Goal: Information Seeking & Learning: Find specific fact

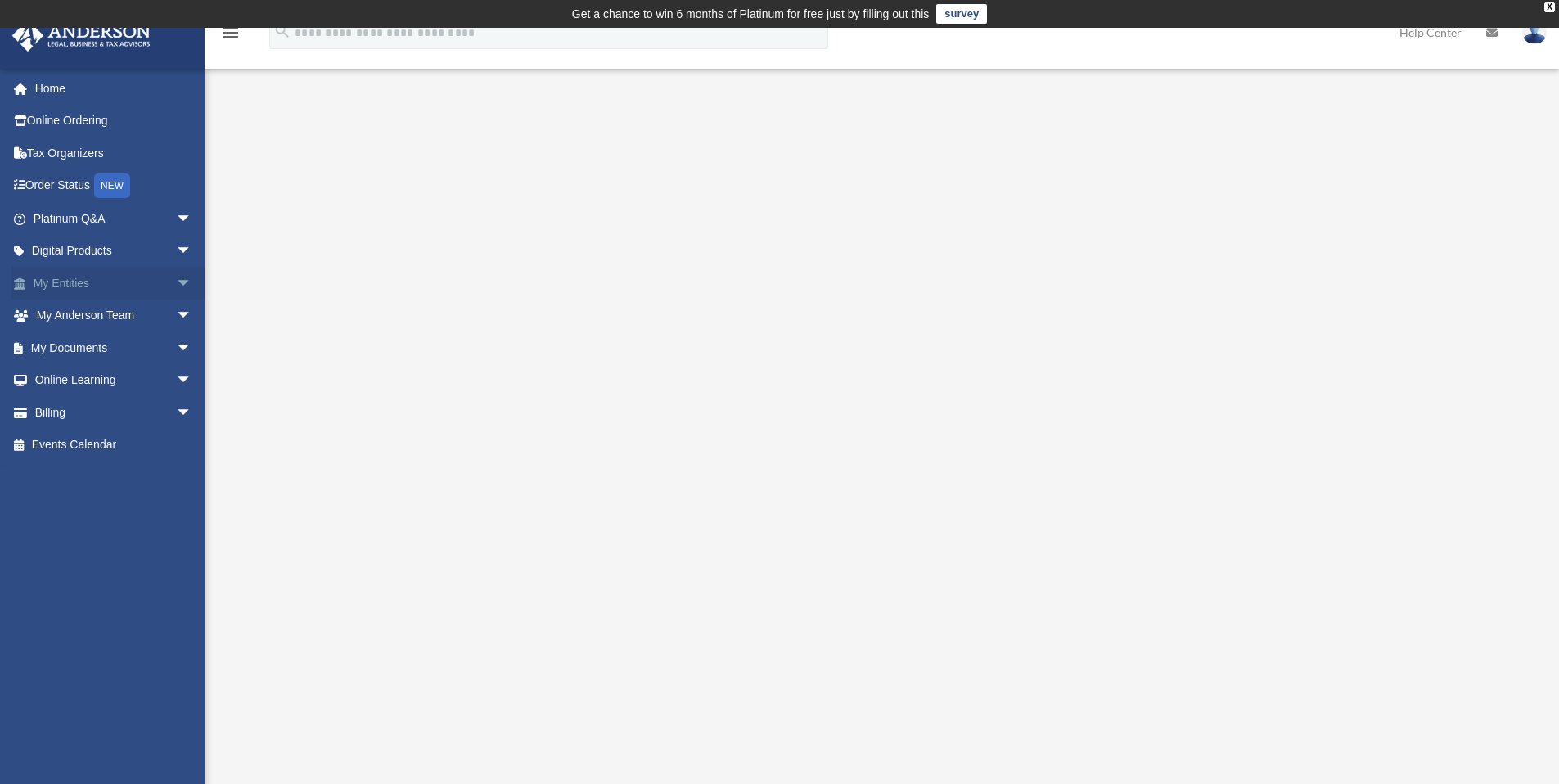
click at [94, 273] on link "My Entities arrow_drop_down" at bounding box center [114, 283] width 205 height 32
click at [176, 279] on span "arrow_drop_down" at bounding box center [192, 283] width 32 height 33
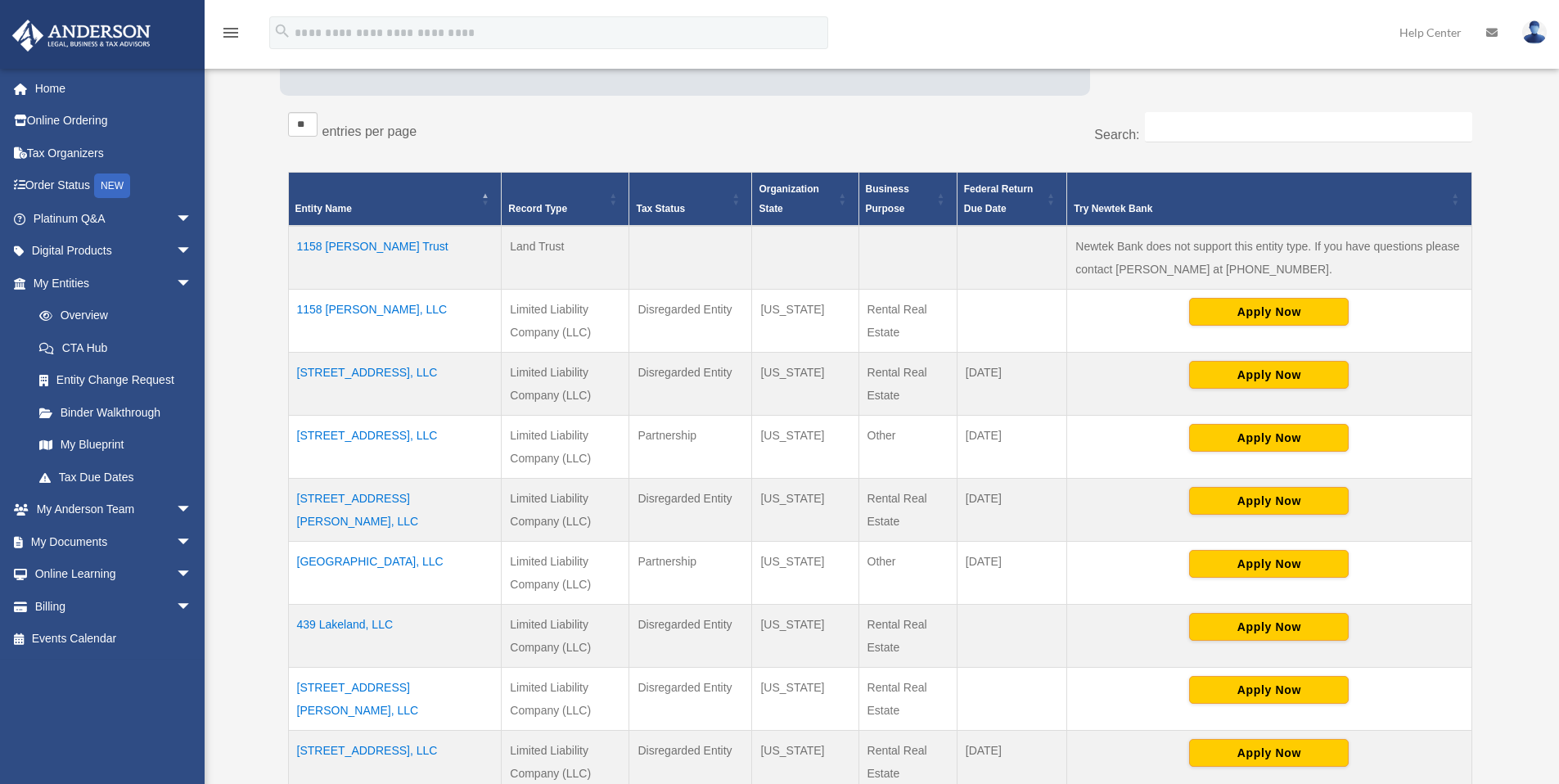
scroll to position [476, 0]
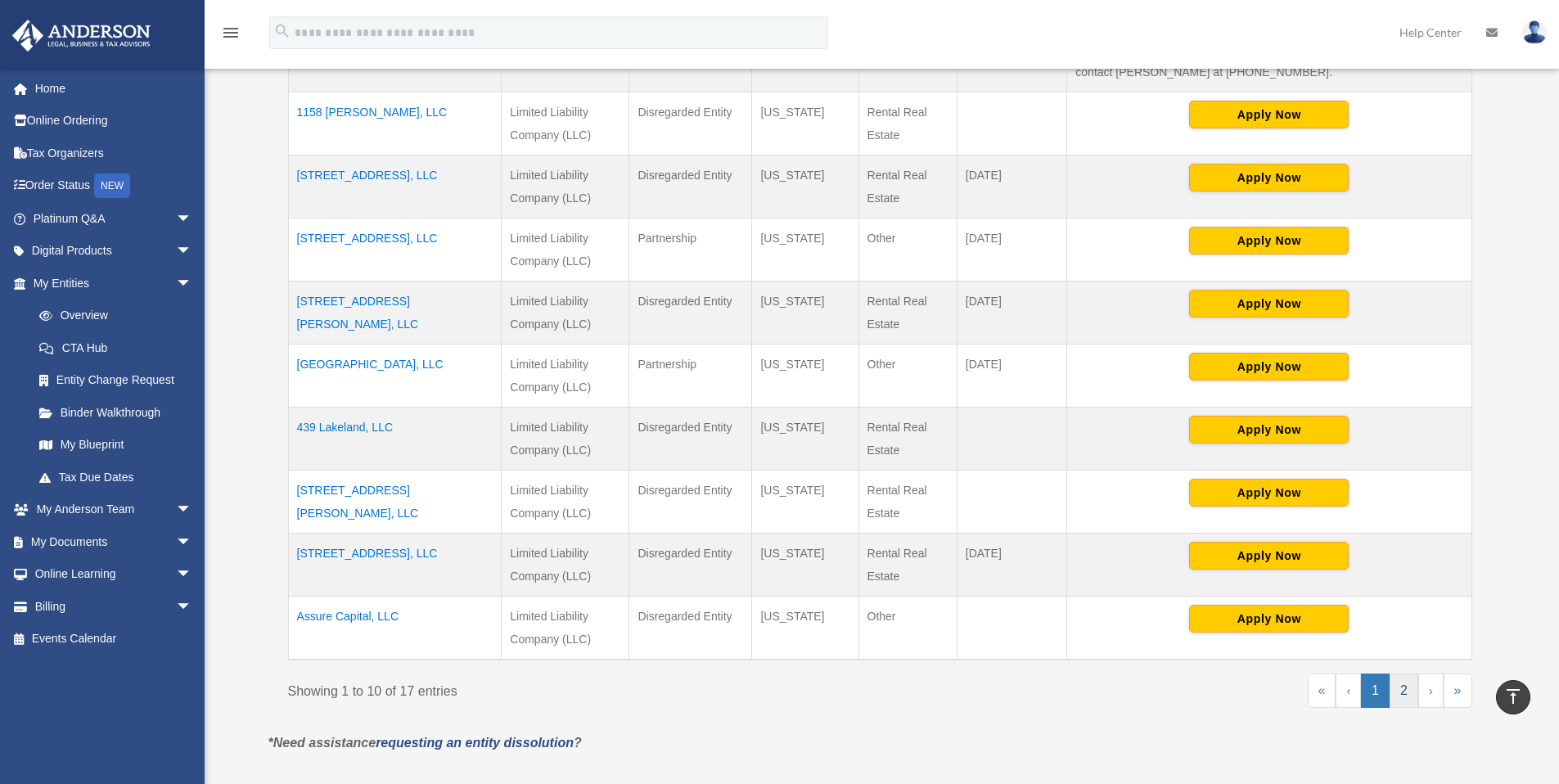
click at [1405, 686] on link "2" at bounding box center [1403, 691] width 29 height 34
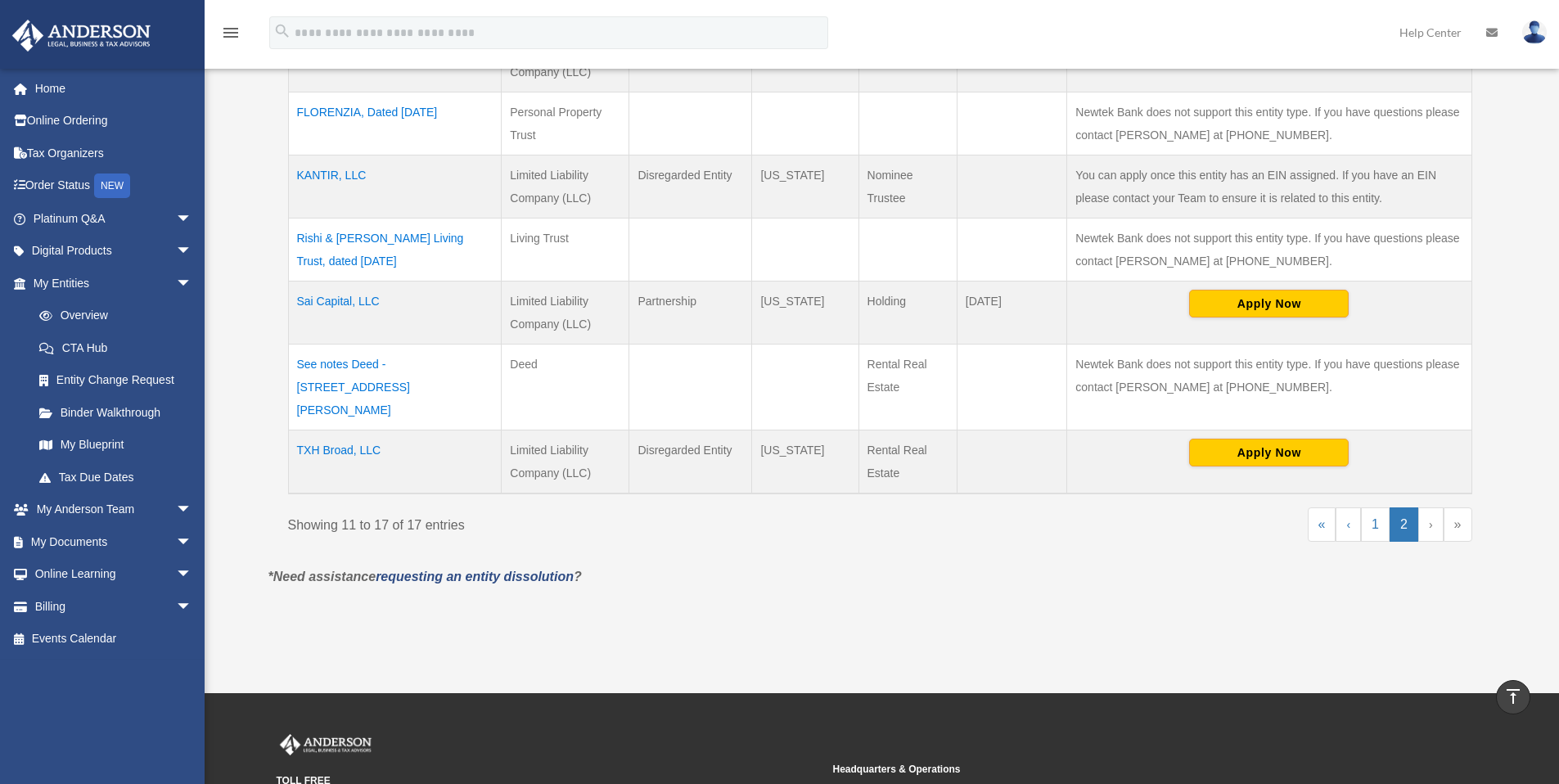
click at [333, 430] on td "TXH Broad, LLC" at bounding box center [395, 462] width 214 height 64
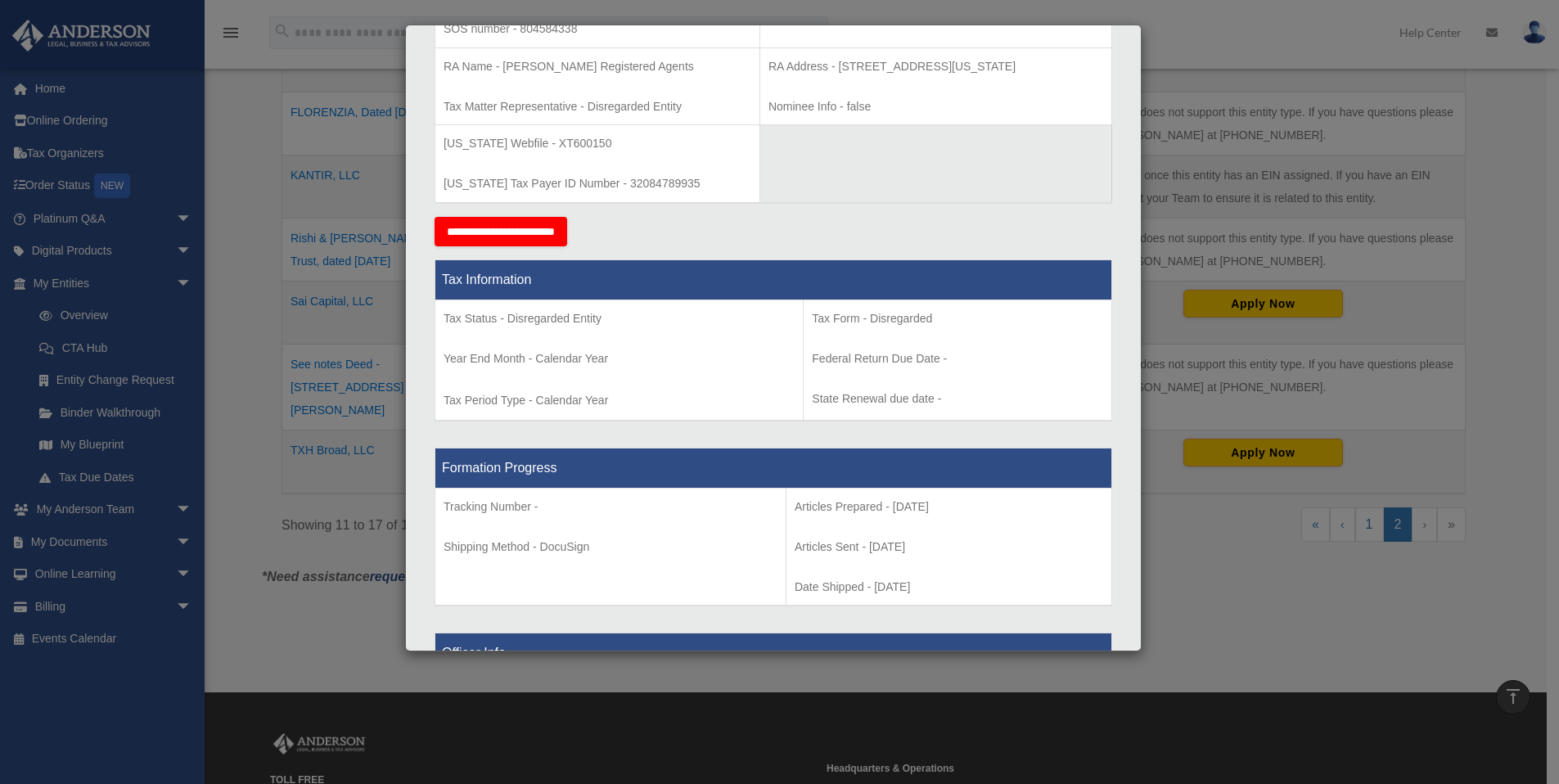
scroll to position [373, 0]
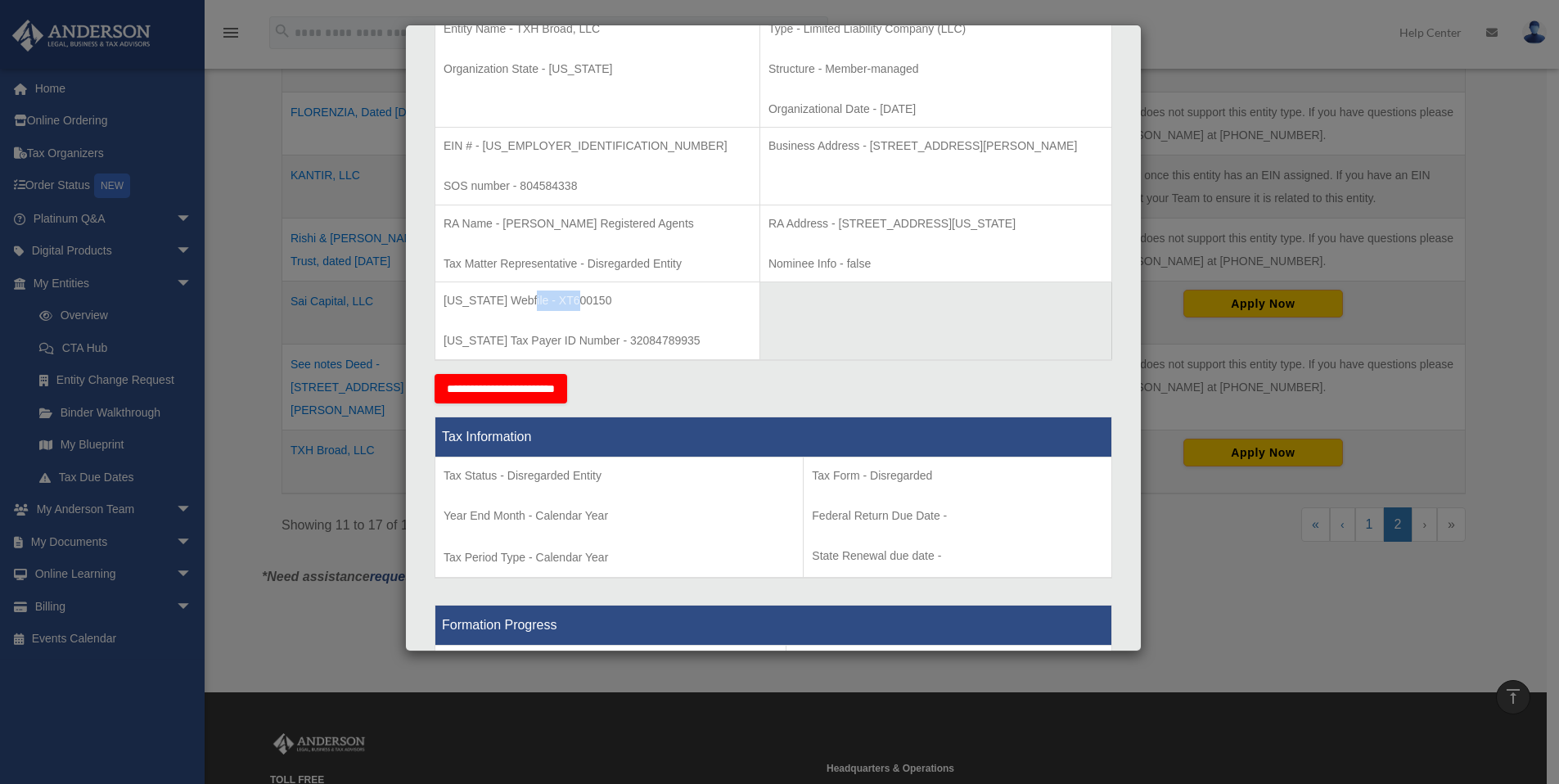
drag, startPoint x: 574, startPoint y: 300, endPoint x: 520, endPoint y: 300, distance: 54.0
click at [520, 300] on p "[US_STATE] Webfile - XT600150" at bounding box center [597, 299] width 307 height 20
copy p "XT600150"
drag, startPoint x: 636, startPoint y: 341, endPoint x: 444, endPoint y: 340, distance: 192.0
click at [444, 340] on p "[US_STATE] Tax Payer ID Number - 32084789935" at bounding box center [597, 340] width 307 height 20
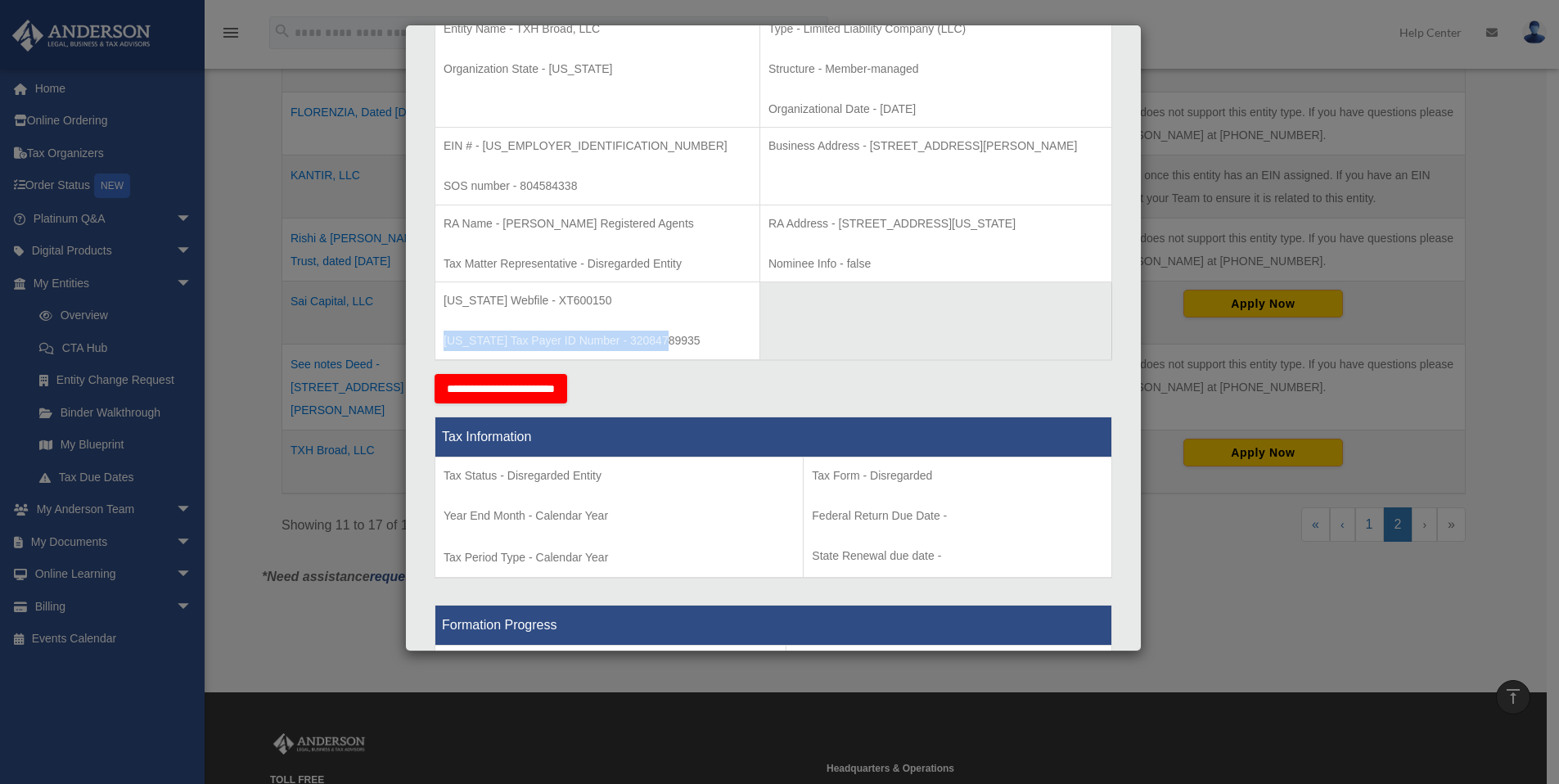
copy p "[US_STATE] Tax Payer ID Number - 32084789935"
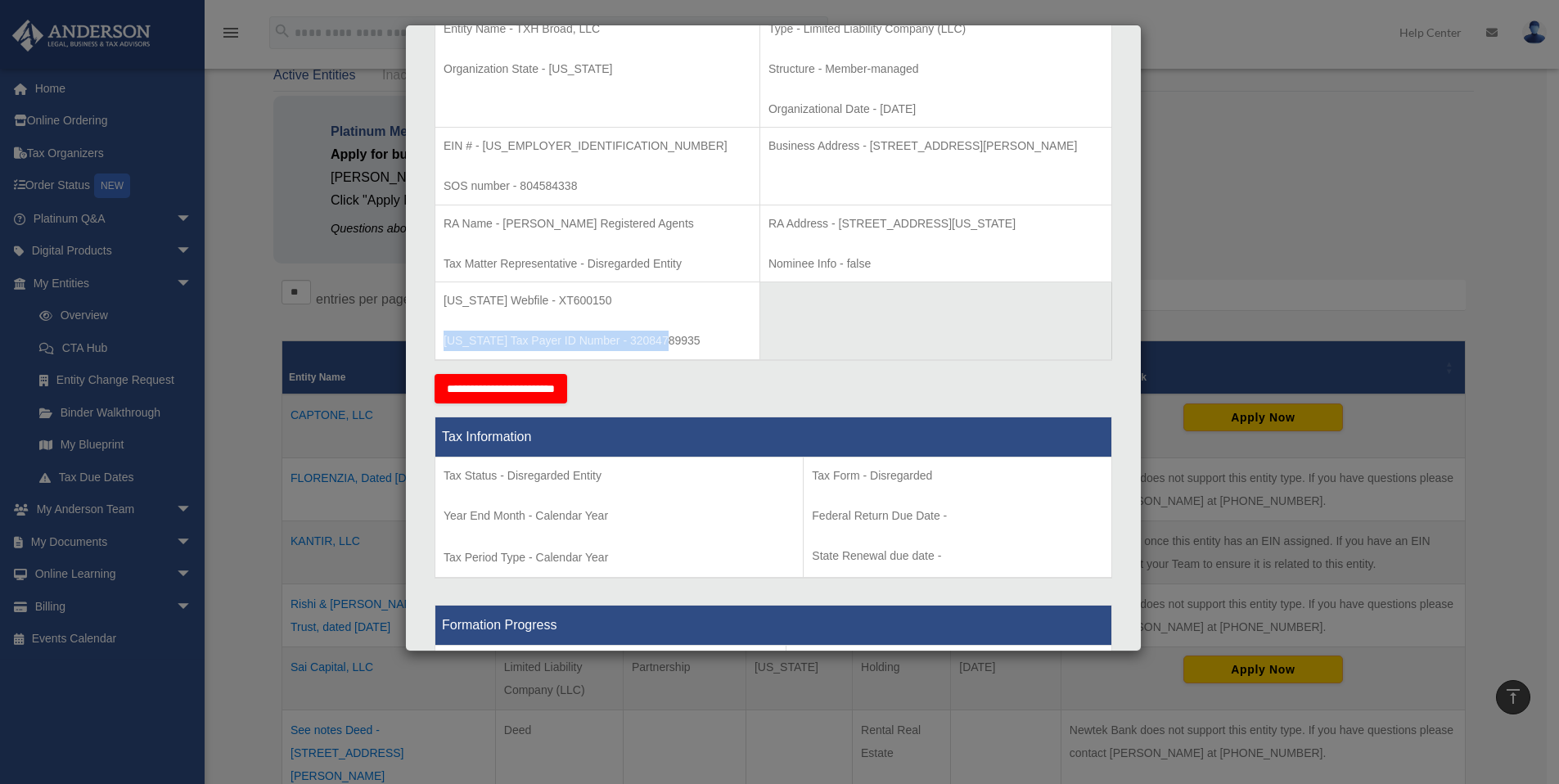
scroll to position [0, 0]
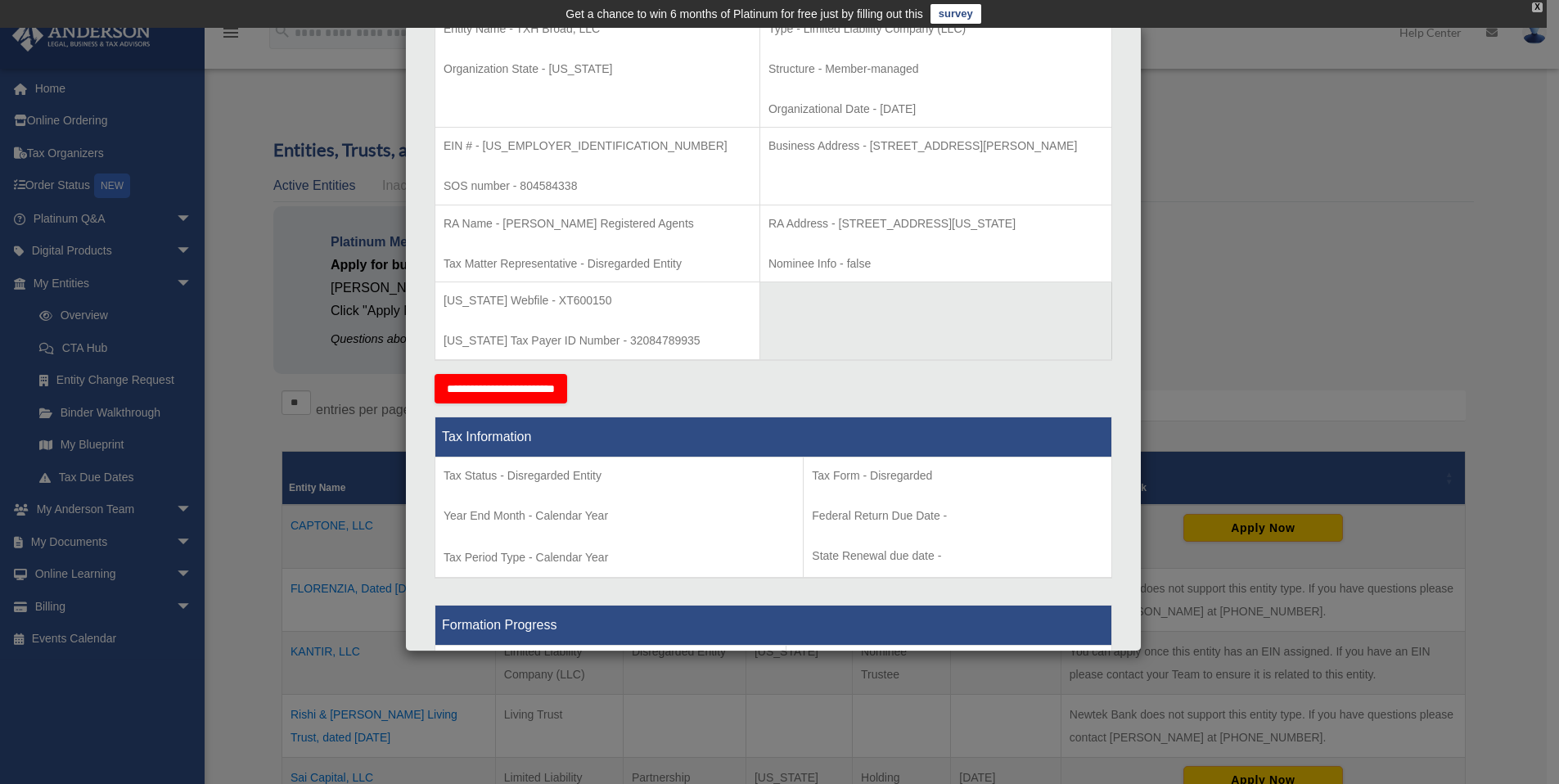
click at [1537, 4] on div "X" at bounding box center [1536, 8] width 10 height 10
